Goal: Information Seeking & Learning: Learn about a topic

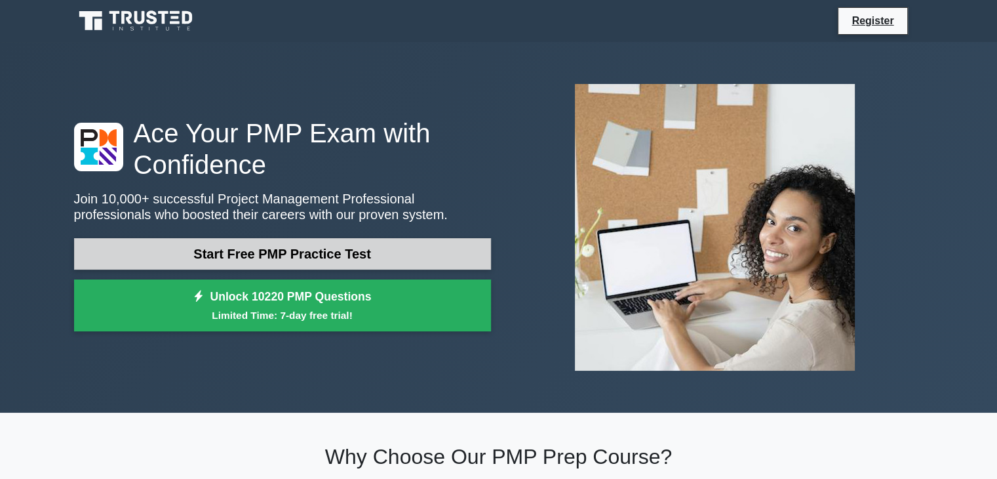
click at [353, 258] on link "Start Free PMP Practice Test" at bounding box center [282, 253] width 417 height 31
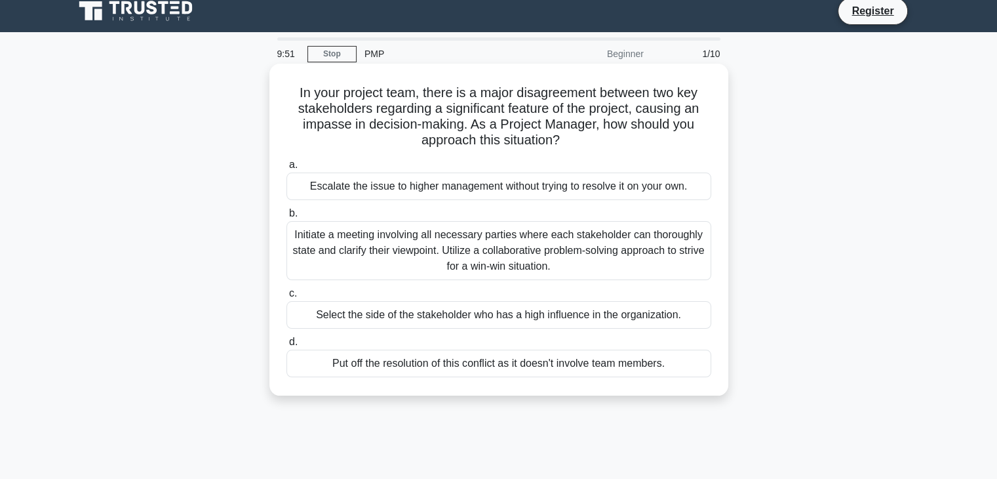
scroll to position [8, 0]
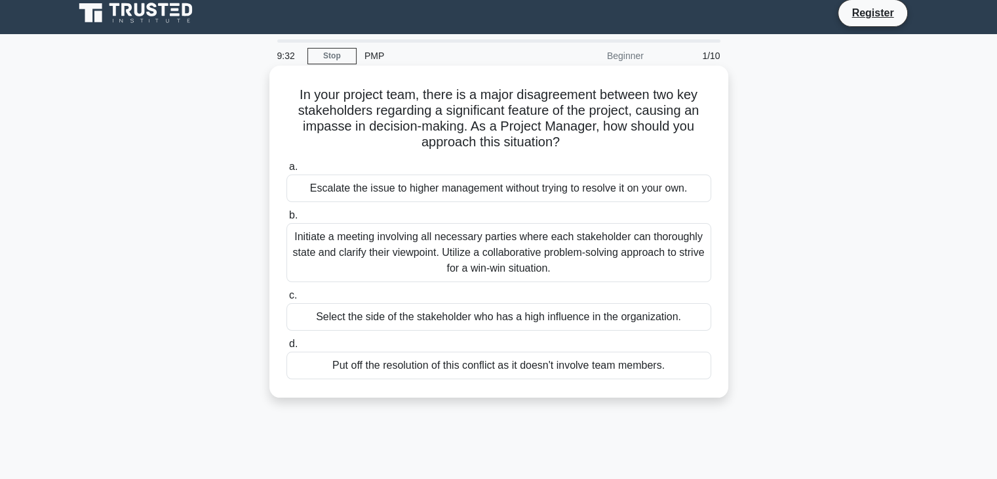
click at [564, 317] on div "Select the side of the stakeholder who has a high influence in the organization." at bounding box center [499, 317] width 425 height 28
click at [287, 300] on input "c. Select the side of the stakeholder who has a high influence in the organizat…" at bounding box center [287, 295] width 0 height 9
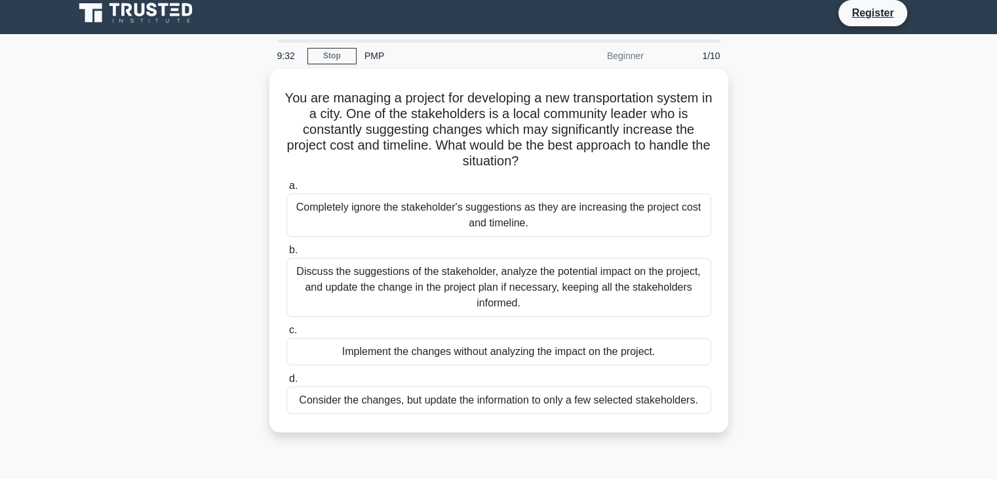
scroll to position [0, 0]
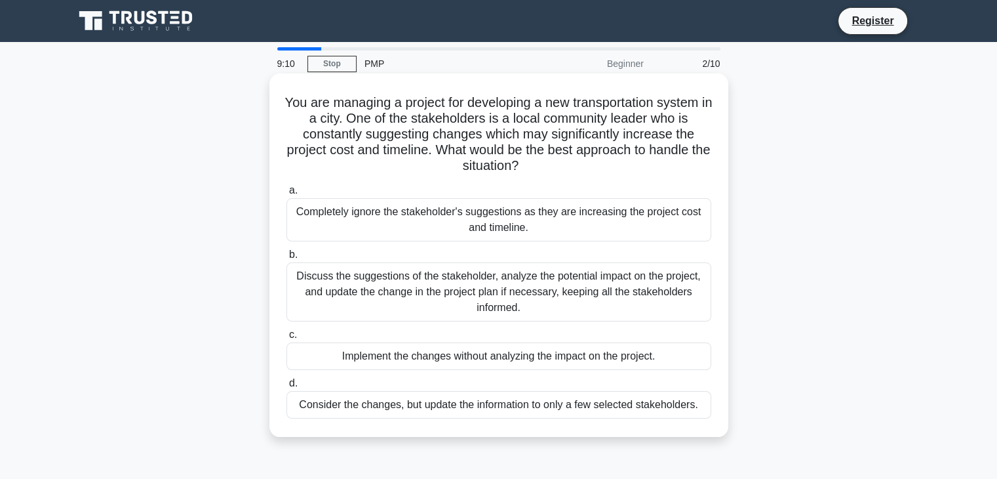
click at [492, 287] on div "Discuss the suggestions of the stakeholder, analyze the potential impact on the…" at bounding box center [499, 291] width 425 height 59
click at [287, 259] on input "b. Discuss the suggestions of the stakeholder, analyze the potential impact on …" at bounding box center [287, 254] width 0 height 9
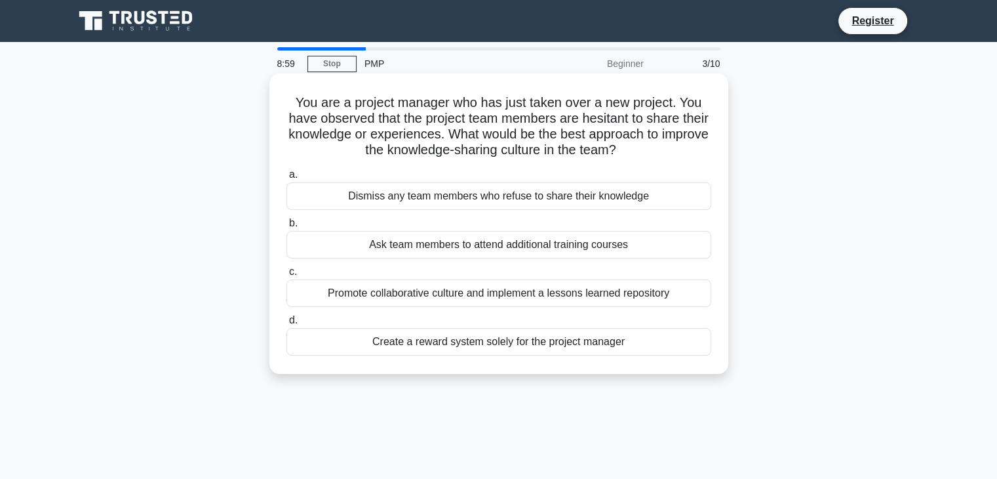
click at [490, 284] on div "Promote collaborative culture and implement a lessons learned repository" at bounding box center [499, 293] width 425 height 28
click at [287, 276] on input "c. Promote collaborative culture and implement a lessons learned repository" at bounding box center [287, 272] width 0 height 9
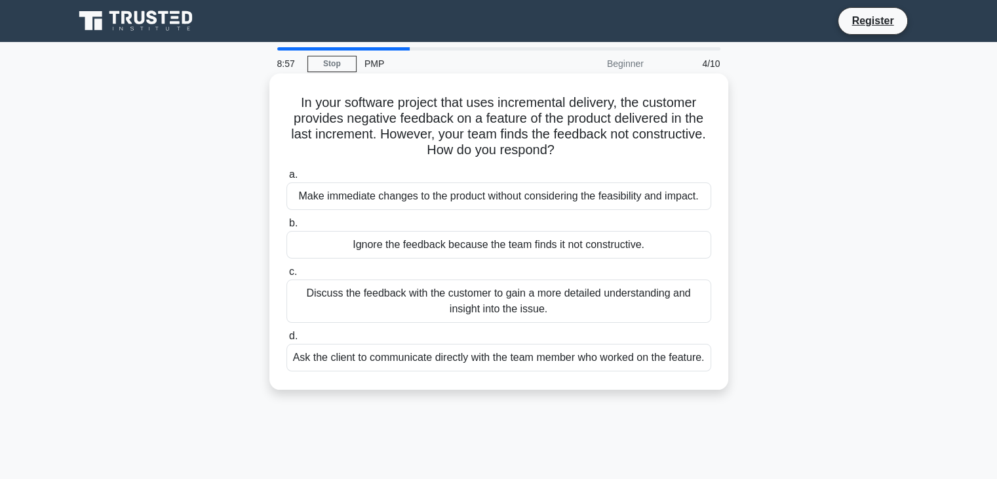
click at [475, 244] on div "Ignore the feedback because the team finds it not constructive." at bounding box center [499, 245] width 425 height 28
click at [287, 228] on input "b. Ignore the feedback because the team finds it not constructive." at bounding box center [287, 223] width 0 height 9
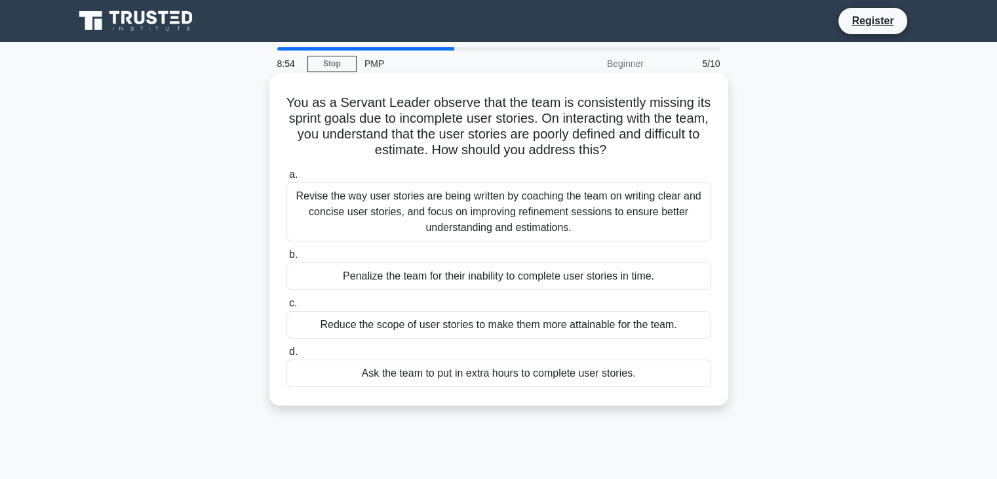
click at [509, 381] on div "Ask the team to put in extra hours to complete user stories." at bounding box center [499, 373] width 425 height 28
click at [287, 356] on input "d. Ask the team to put in extra hours to complete user stories." at bounding box center [287, 352] width 0 height 9
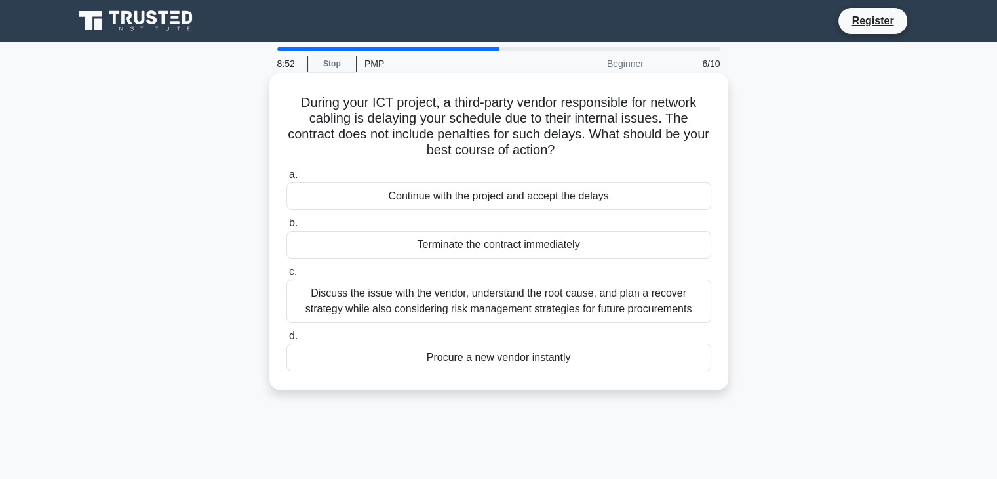
click at [483, 247] on div "Terminate the contract immediately" at bounding box center [499, 245] width 425 height 28
click at [287, 228] on input "b. Terminate the contract immediately" at bounding box center [287, 223] width 0 height 9
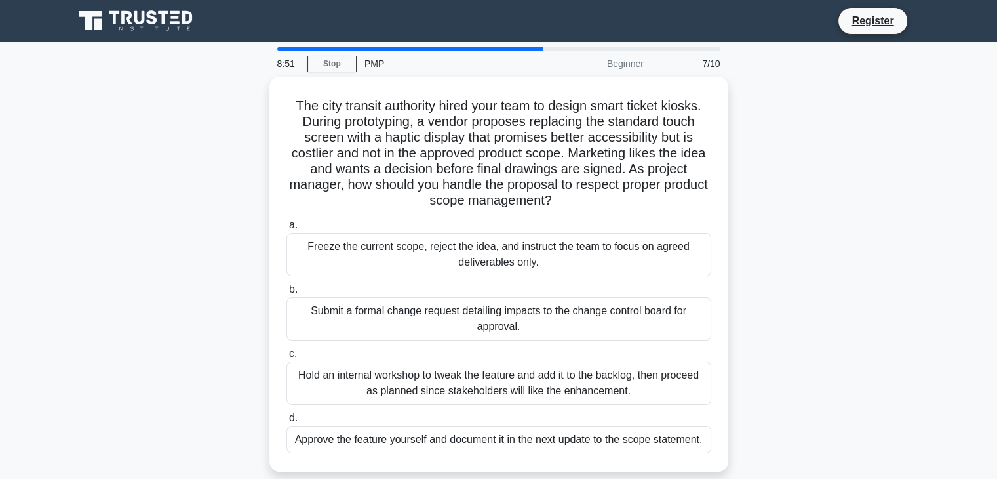
click at [483, 247] on div "Freeze the current scope, reject the idea, and instruct the team to focus on ag…" at bounding box center [499, 254] width 425 height 43
click at [287, 230] on input "a. Freeze the current scope, reject the idea, and instruct the team to focus on…" at bounding box center [287, 225] width 0 height 9
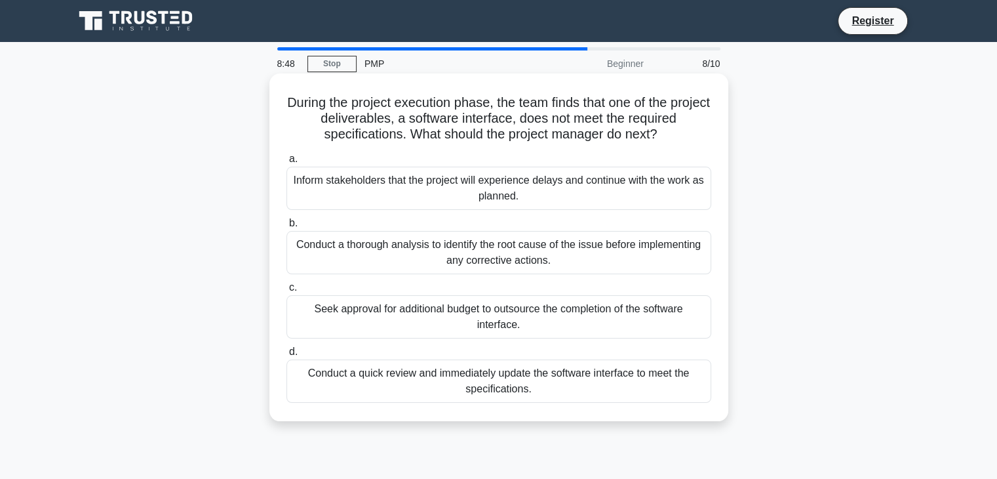
click at [490, 313] on div "Seek approval for additional budget to outsource the completion of the software…" at bounding box center [499, 316] width 425 height 43
click at [287, 292] on input "c. Seek approval for additional budget to outsource the completion of the softw…" at bounding box center [287, 287] width 0 height 9
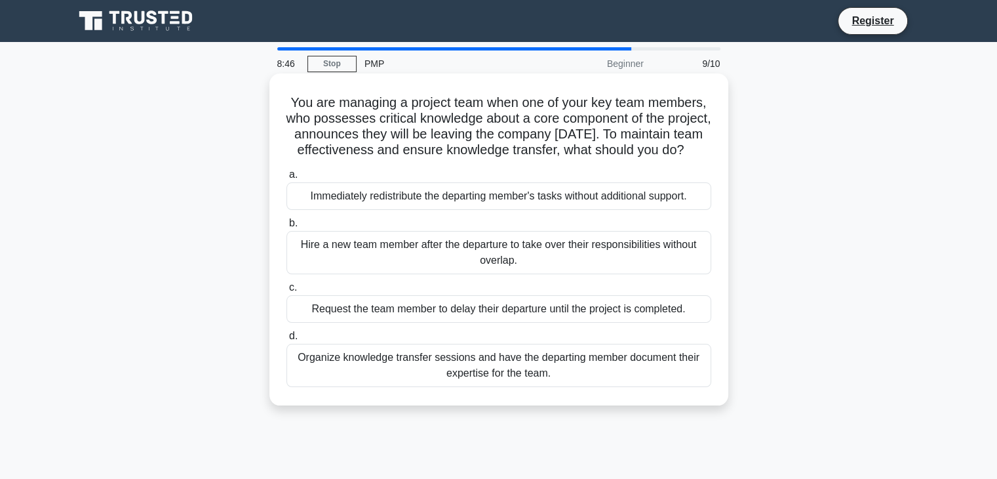
click at [490, 255] on div "Hire a new team member after the departure to take over their responsibilities …" at bounding box center [499, 252] width 425 height 43
click at [287, 228] on input "b. Hire a new team member after the departure to take over their responsibiliti…" at bounding box center [287, 223] width 0 height 9
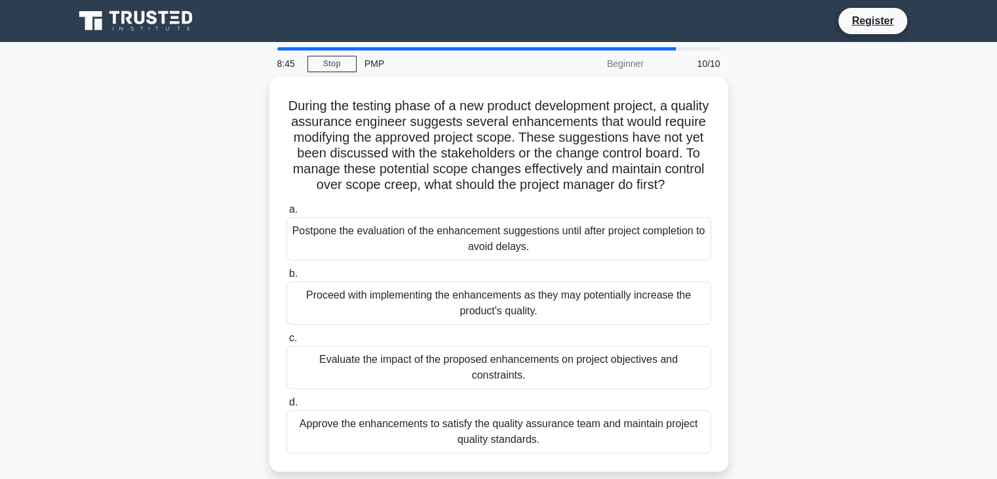
click at [490, 255] on div "Postpone the evaluation of the enhancement suggestions until after project comp…" at bounding box center [499, 238] width 425 height 43
click at [287, 214] on input "a. Postpone the evaluation of the enhancement suggestions until after project c…" at bounding box center [287, 209] width 0 height 9
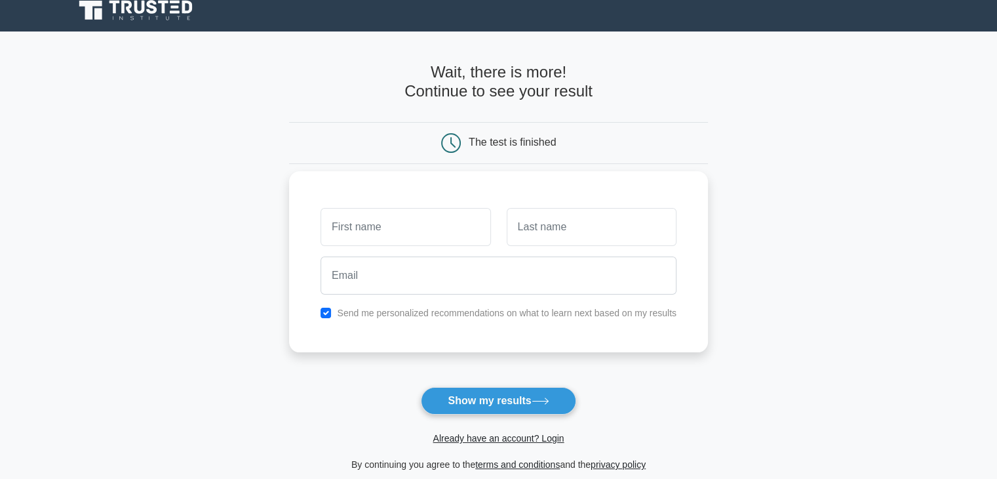
scroll to position [5, 0]
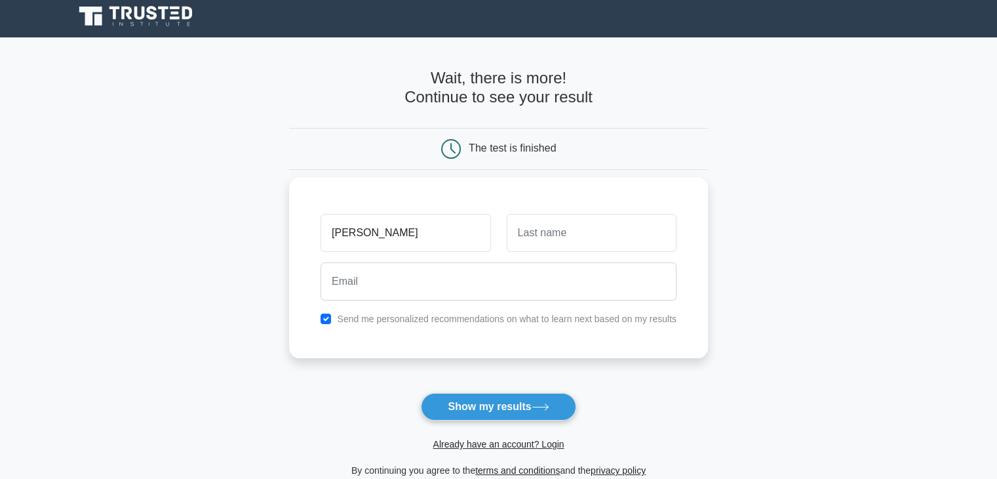
type input "[PERSON_NAME]"
click at [544, 230] on input "text" at bounding box center [592, 233] width 170 height 38
type input "raazx"
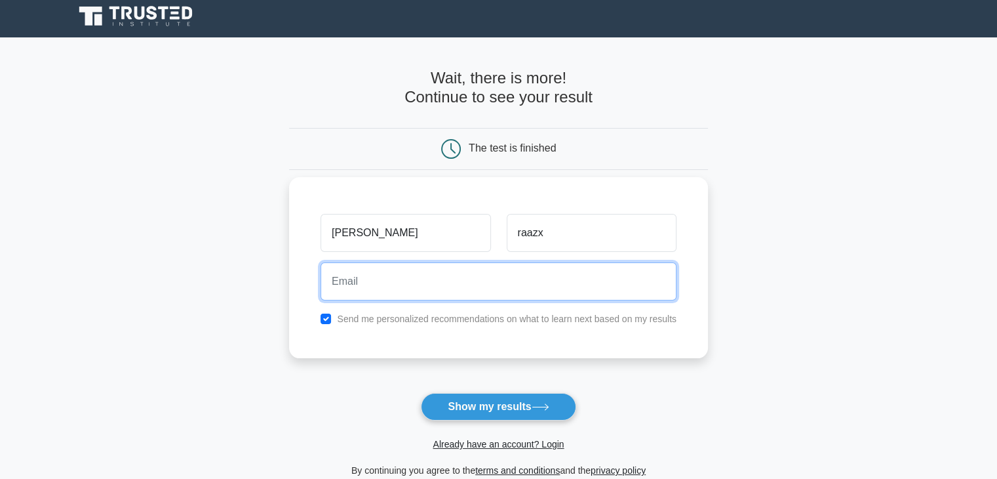
click at [522, 273] on input "email" at bounding box center [499, 281] width 356 height 38
type input "[EMAIL_ADDRESS][DOMAIN_NAME]"
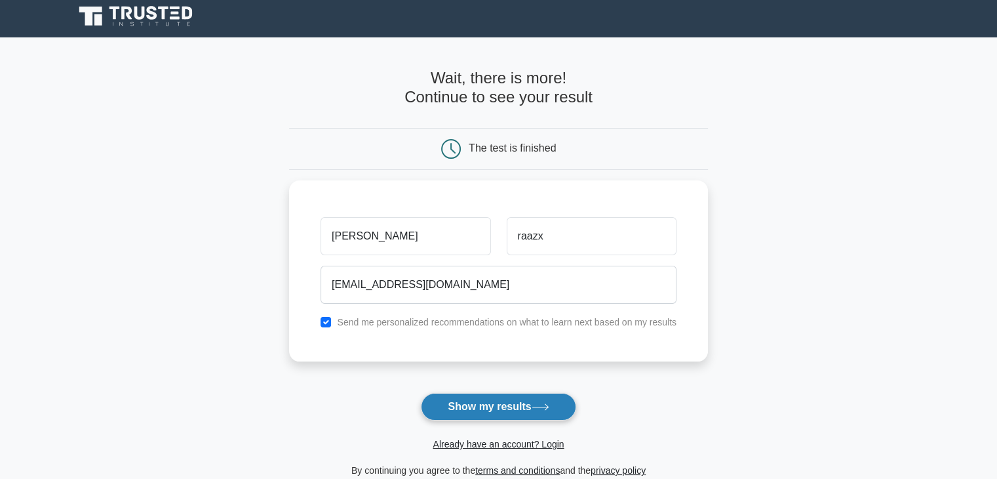
click at [523, 395] on button "Show my results" at bounding box center [498, 407] width 155 height 28
